Goal: Task Accomplishment & Management: Manage account settings

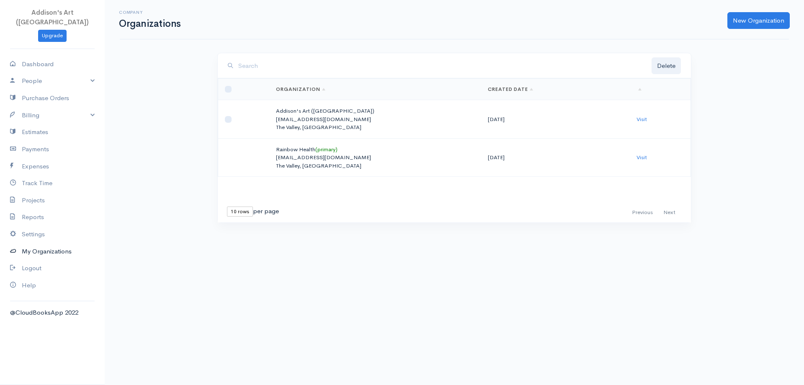
click at [61, 244] on link "My Organizations" at bounding box center [52, 251] width 105 height 17
click at [64, 243] on link "My Organizations" at bounding box center [52, 251] width 105 height 17
click at [643, 120] on link "Visit" at bounding box center [642, 119] width 10 height 7
click at [41, 226] on link "Settings" at bounding box center [52, 234] width 105 height 17
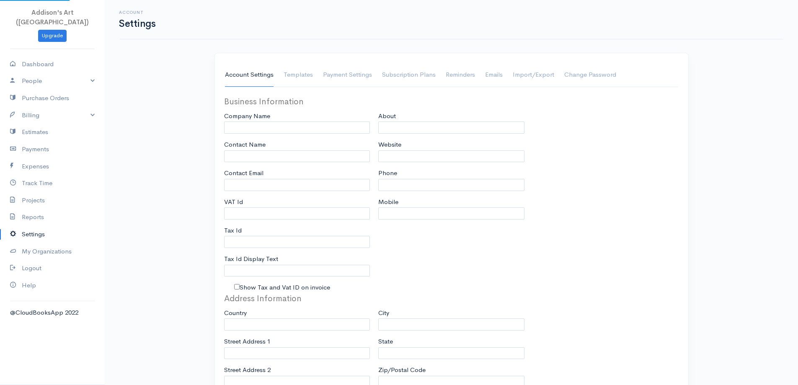
type input "Addison's Art ([GEOGRAPHIC_DATA])"
type input "[PERSON_NAME]"
type input "[EMAIL_ADDRESS][DOMAIN_NAME]"
type input "Tax Id"
type input "[PHONE_NUMBER]"
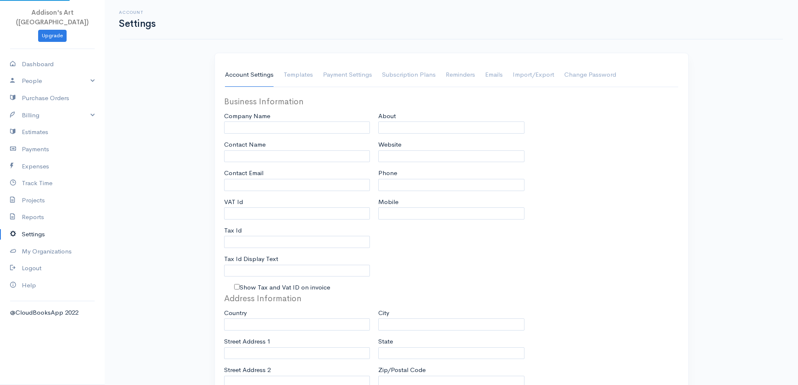
select select
type input "Postbox 1383"
type input "Stoney Ground"
type input "The Valley"
type input "AI2640"
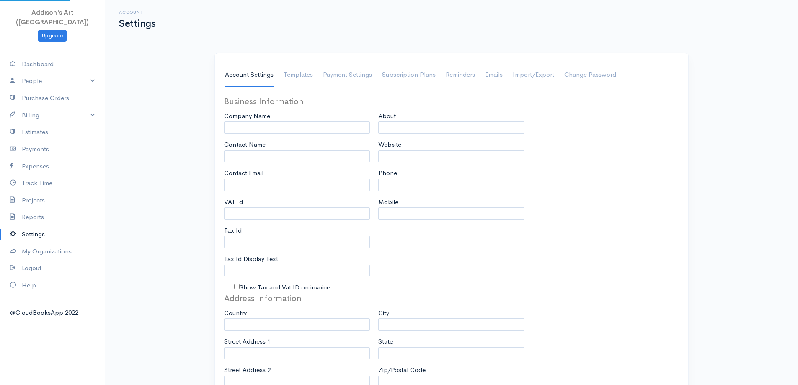
select select
type input "INVOICE"
type input "1"
type input "AA"
type input "1"
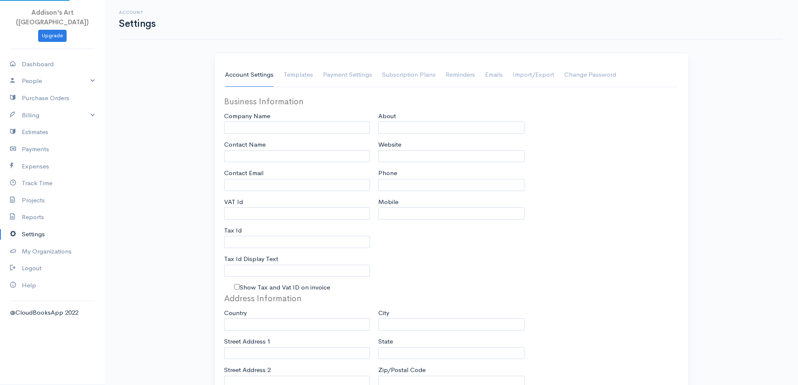
select select "3"
checkbox input "true"
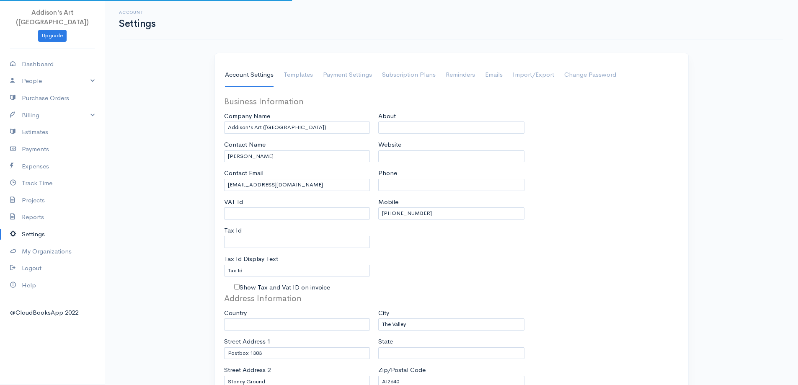
select select "Anguilla"
select select "USD"
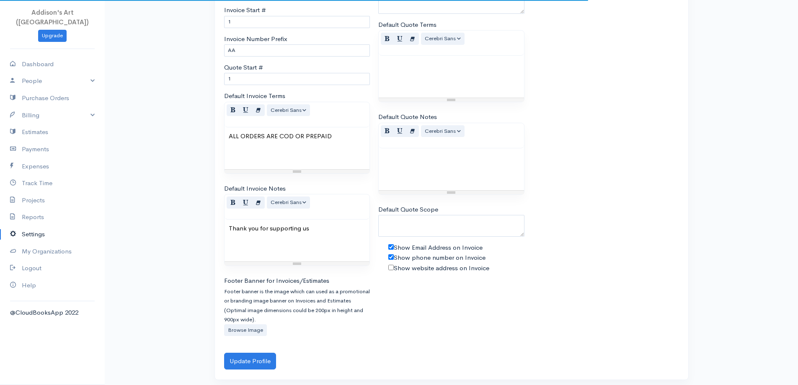
scroll to position [495, 0]
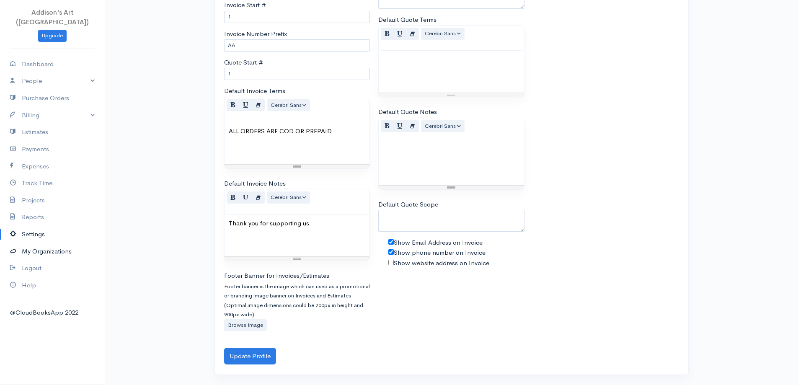
click at [38, 243] on link "My Organizations" at bounding box center [52, 251] width 105 height 17
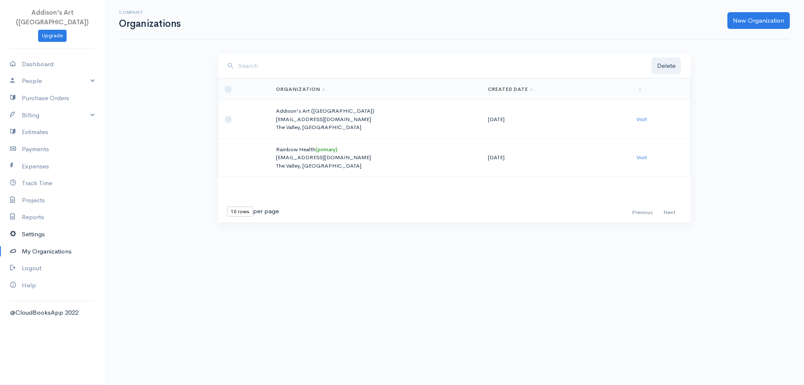
click at [35, 226] on link "Settings" at bounding box center [52, 234] width 105 height 17
select select "3"
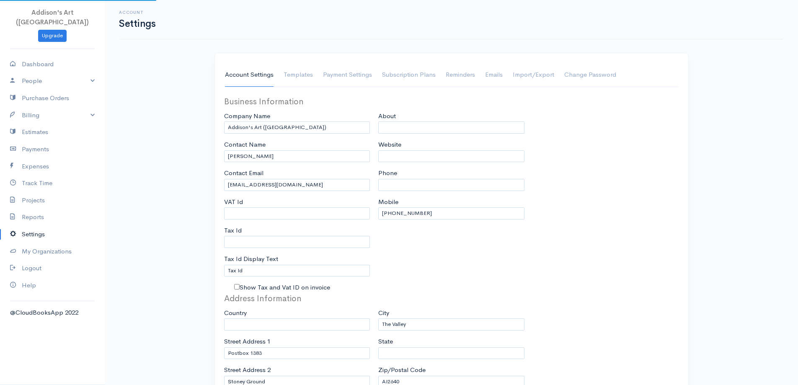
select select "Anguilla"
select select "USD"
click at [38, 192] on link "Projects" at bounding box center [52, 200] width 105 height 17
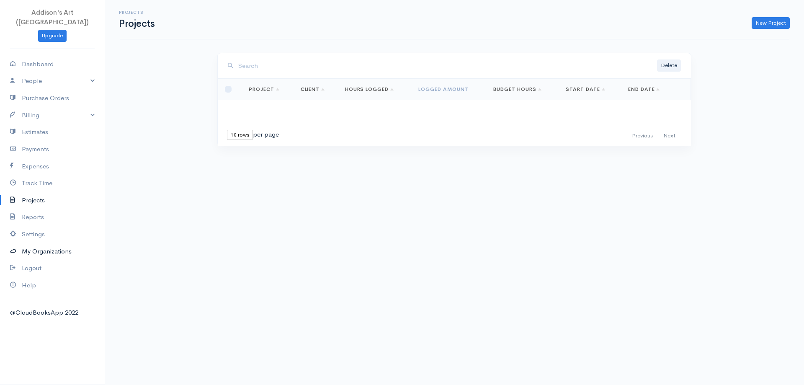
click at [43, 243] on link "My Organizations" at bounding box center [52, 251] width 105 height 17
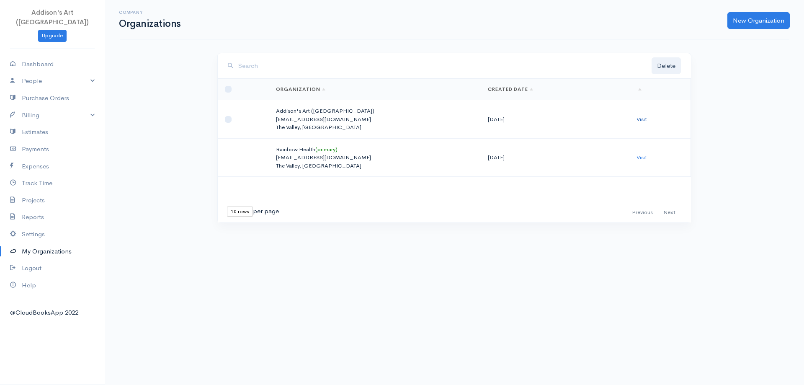
click at [642, 119] on link "Visit" at bounding box center [642, 119] width 10 height 7
click at [230, 117] on input "checkbox" at bounding box center [228, 119] width 7 height 7
checkbox input "true"
click at [281, 120] on p "[EMAIL_ADDRESS][DOMAIN_NAME]" at bounding box center [375, 119] width 199 height 8
click at [40, 192] on link "Projects" at bounding box center [52, 200] width 105 height 17
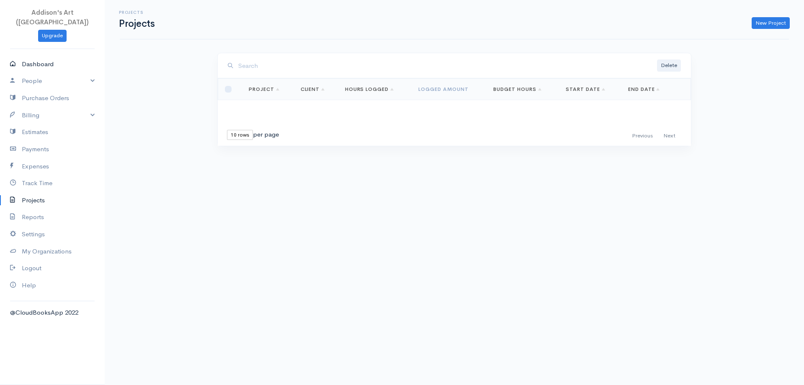
click at [39, 56] on link "Dashboard" at bounding box center [52, 64] width 105 height 17
select select "90"
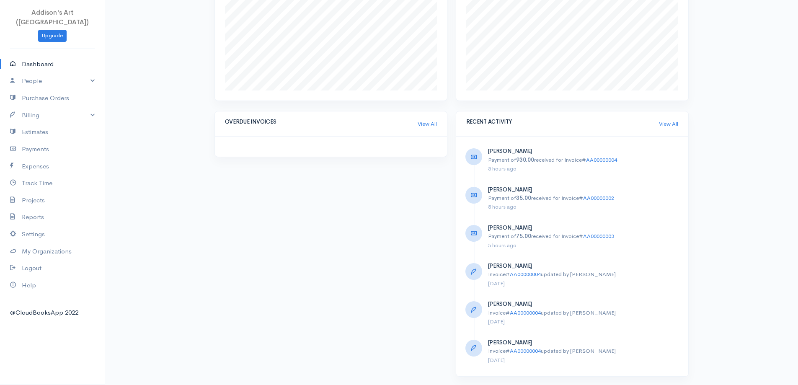
scroll to position [420, 0]
click at [59, 243] on link "My Organizations" at bounding box center [52, 251] width 105 height 17
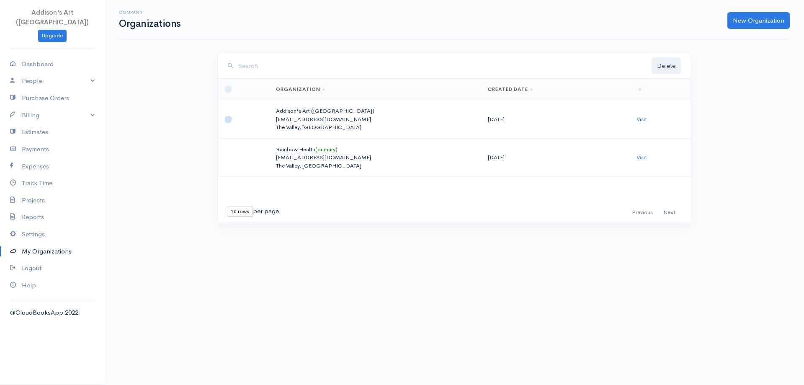
click at [229, 118] on input "checkbox" at bounding box center [228, 119] width 7 height 7
checkbox input "true"
click at [34, 226] on link "Settings" at bounding box center [52, 234] width 105 height 17
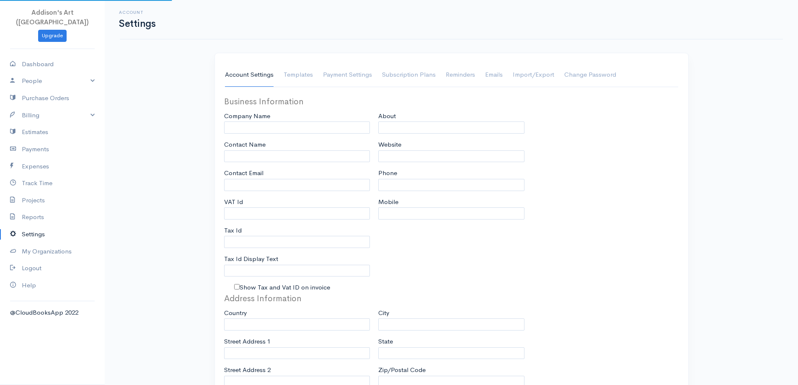
type input "Addison's Art ([GEOGRAPHIC_DATA])"
type input "Clifton James"
type input "[EMAIL_ADDRESS][DOMAIN_NAME]"
type input "Tax Id"
type input "264 584 2519"
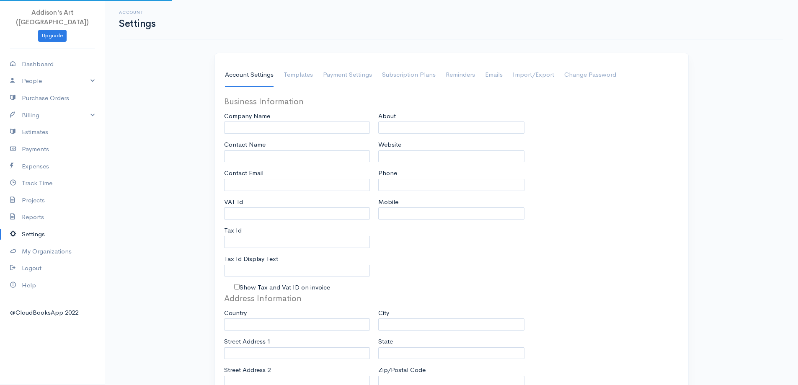
select select
type input "Postbox 1383"
type input "Stoney Ground"
type input "The Valley"
type input "AI2640"
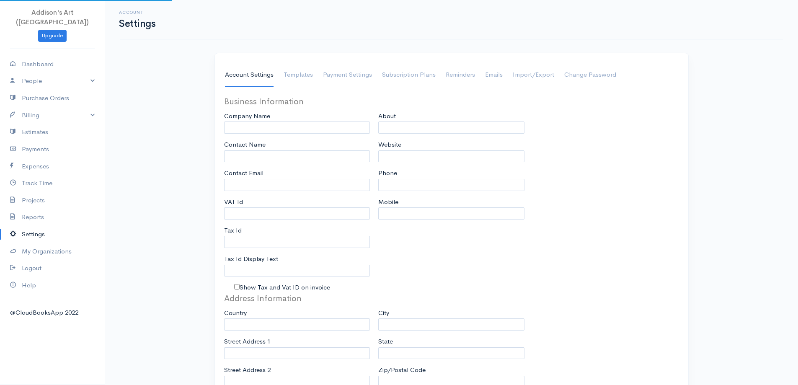
select select
type input "INVOICE"
type input "1"
type input "AA"
type input "1"
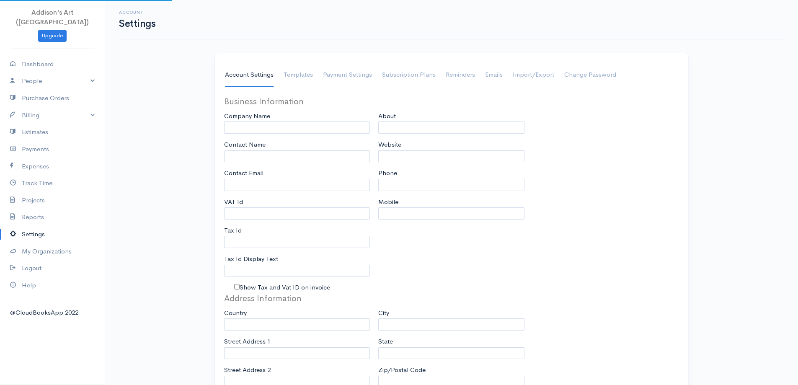
select select "3"
checkbox input "true"
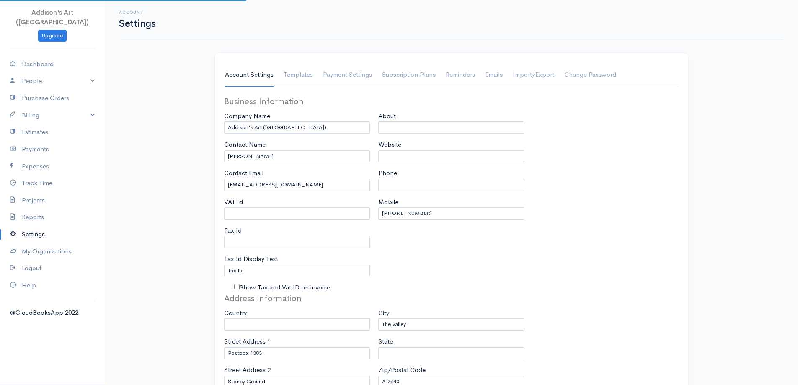
select select "Anguilla"
select select "USD"
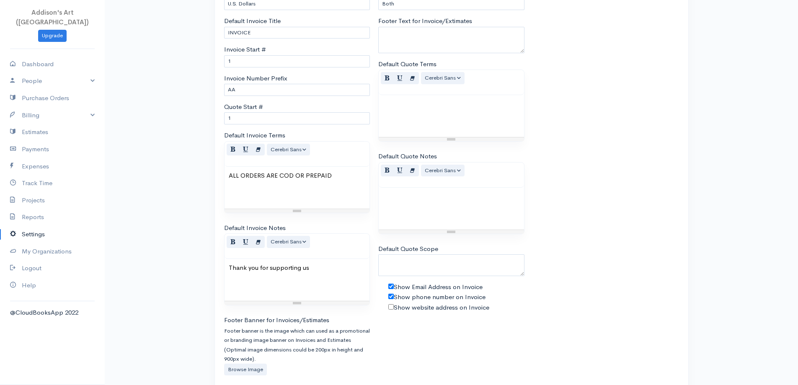
scroll to position [495, 0]
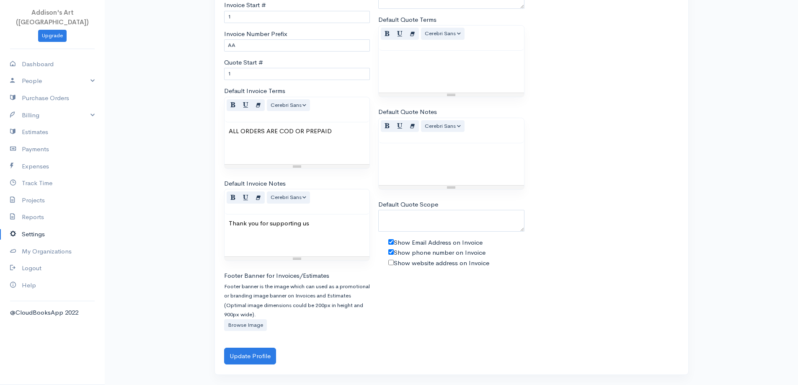
click at [35, 226] on link "Settings" at bounding box center [52, 234] width 105 height 17
click at [34, 226] on link "Settings" at bounding box center [52, 234] width 105 height 17
click at [35, 209] on link "Reports" at bounding box center [52, 217] width 105 height 17
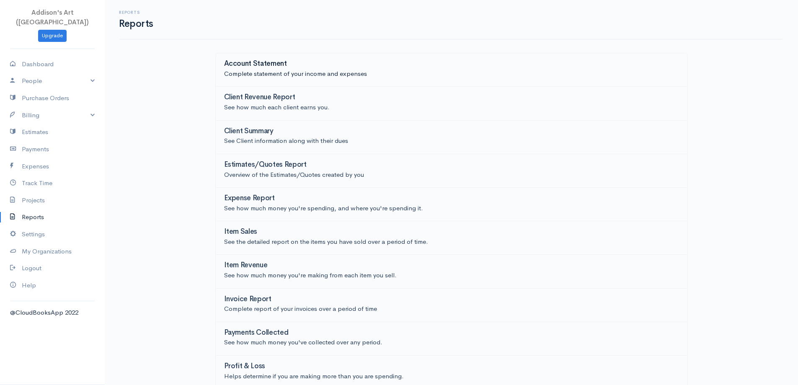
click at [257, 64] on h3 "Account Statement" at bounding box center [255, 64] width 63 height 8
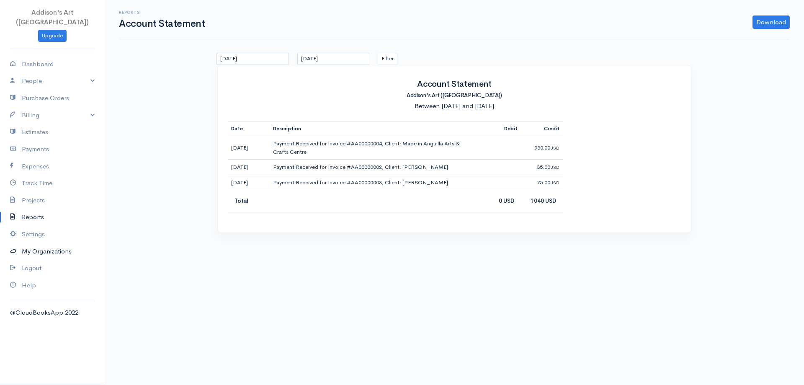
click at [64, 243] on link "My Organizations" at bounding box center [52, 251] width 105 height 17
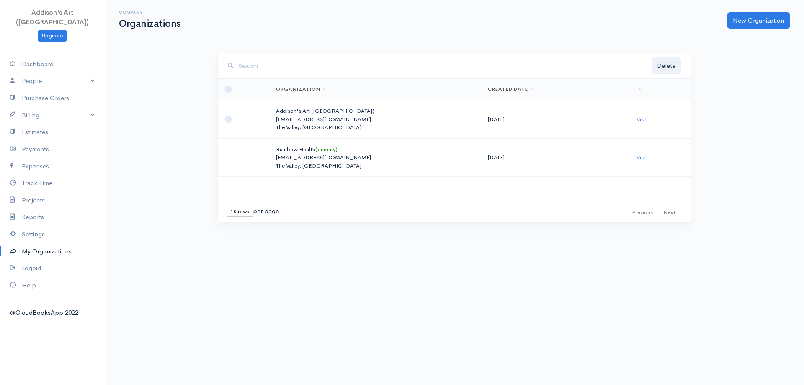
click at [310, 117] on p "AddisonsArtaxa@gmail.com" at bounding box center [375, 119] width 199 height 8
click at [230, 121] on input "checkbox" at bounding box center [228, 119] width 7 height 7
checkbox input "true"
click at [320, 120] on p "AddisonsArtaxa@gmail.com" at bounding box center [375, 119] width 199 height 8
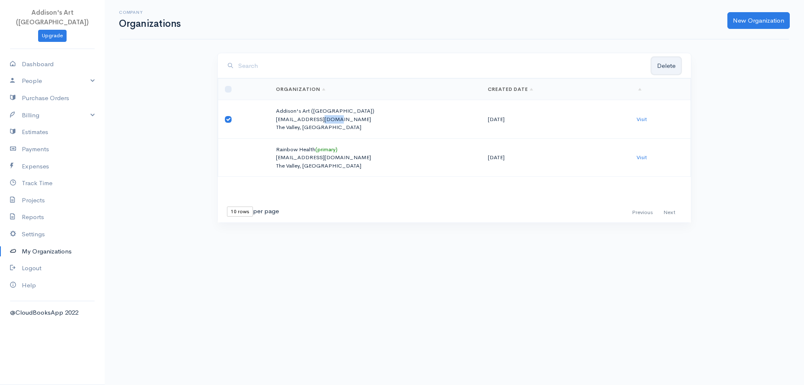
click at [673, 64] on button "Delete" at bounding box center [666, 65] width 29 height 17
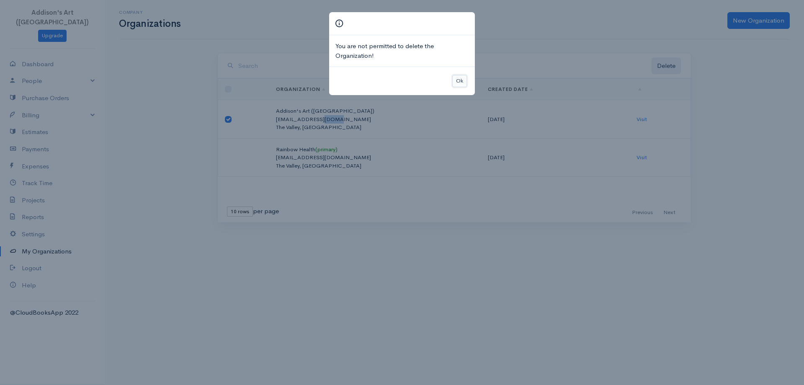
click at [457, 80] on button "Ok" at bounding box center [459, 81] width 15 height 12
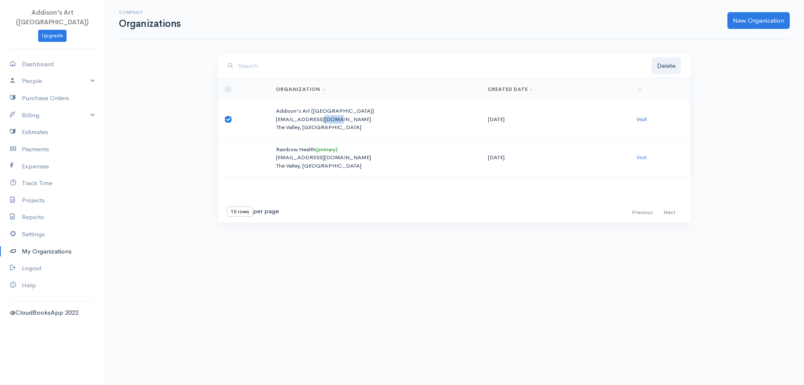
click at [640, 116] on link "Visit" at bounding box center [642, 119] width 10 height 7
click at [37, 260] on link "Logout" at bounding box center [52, 268] width 105 height 17
click at [46, 56] on link "Dashboard" at bounding box center [52, 64] width 105 height 17
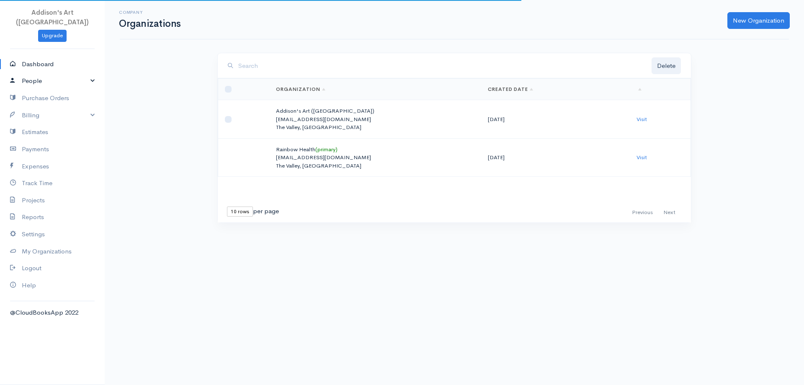
click at [93, 72] on link "People" at bounding box center [52, 80] width 105 height 17
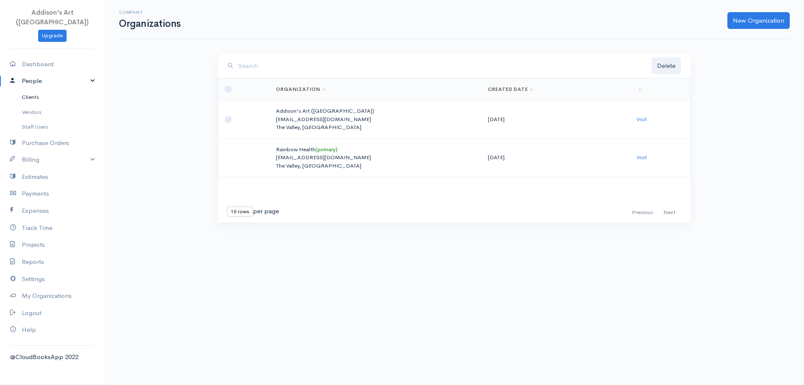
click at [39, 90] on link "Clients" at bounding box center [52, 97] width 105 height 15
click at [42, 119] on link "Staff Users" at bounding box center [52, 126] width 105 height 15
